Goal: Task Accomplishment & Management: Use online tool/utility

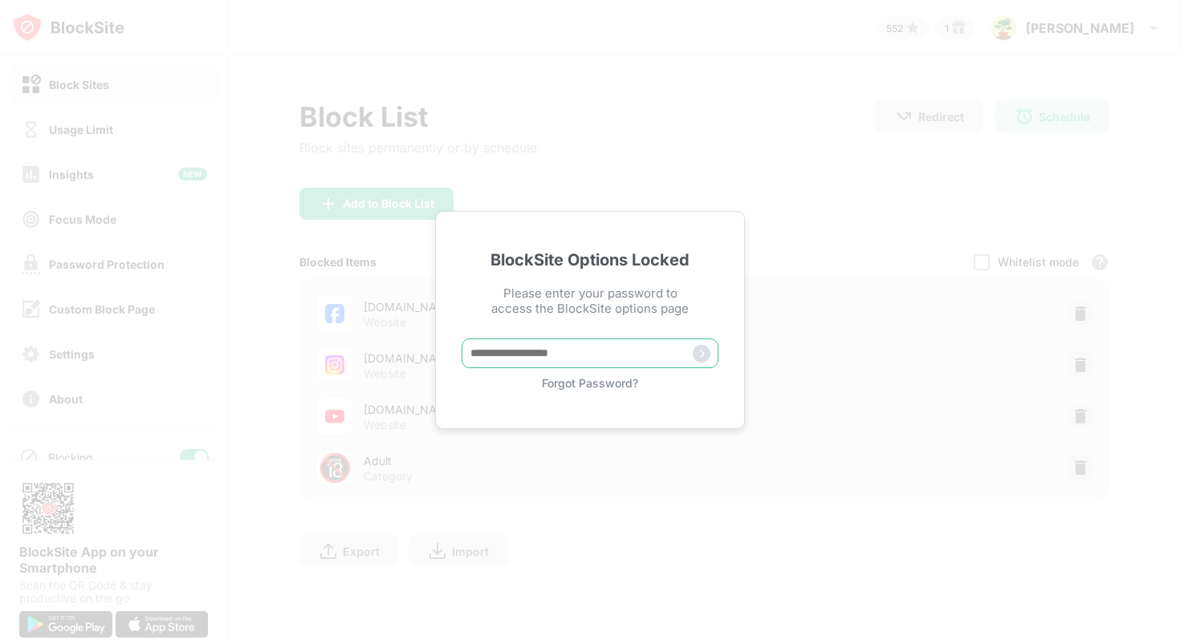
click at [524, 354] on input "text" at bounding box center [589, 354] width 257 height 30
type input "**********"
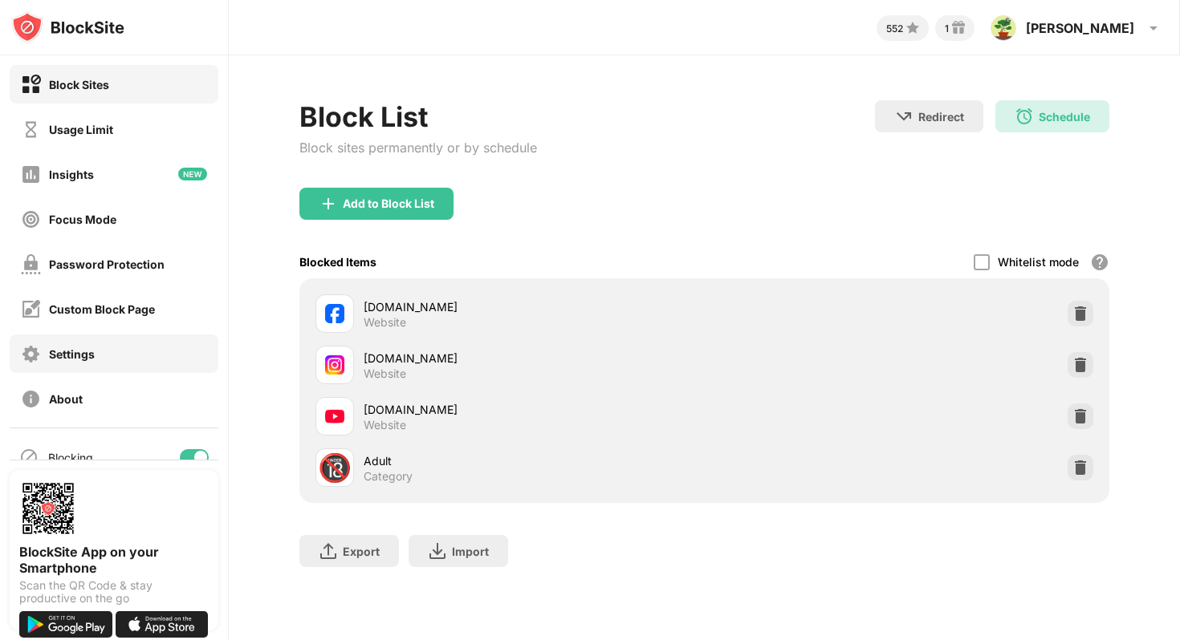
scroll to position [65, 0]
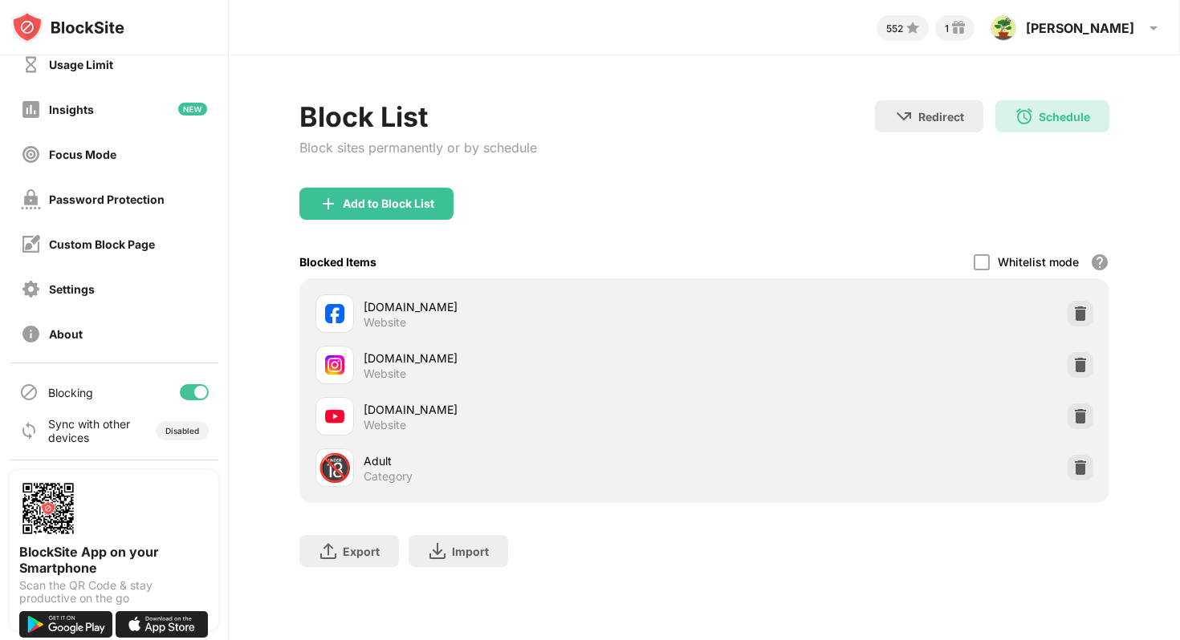
click at [190, 387] on div at bounding box center [194, 392] width 29 height 16
